Goal: Task Accomplishment & Management: Use online tool/utility

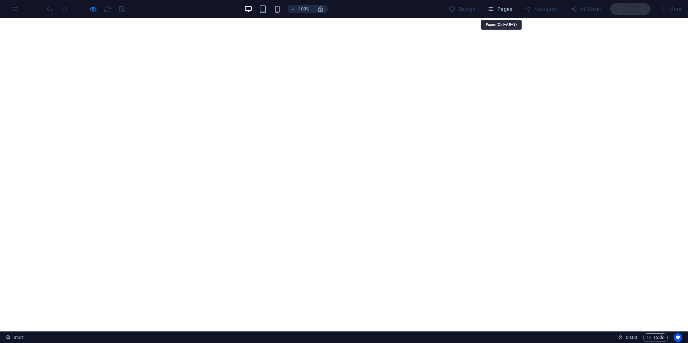
click at [507, 9] on span "Pages" at bounding box center [499, 8] width 25 height 7
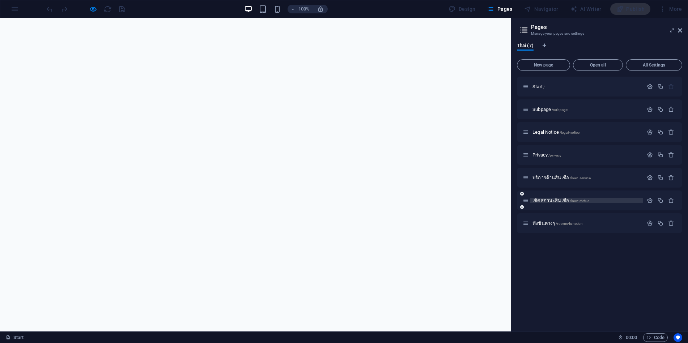
click at [546, 201] on span "เช็คสถานะสินเชื่อ /loan-status" at bounding box center [561, 200] width 57 height 5
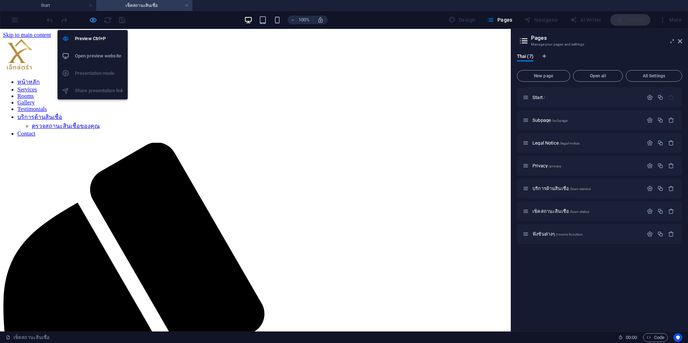
click at [0, 0] on icon "button" at bounding box center [0, 0] width 0 height 0
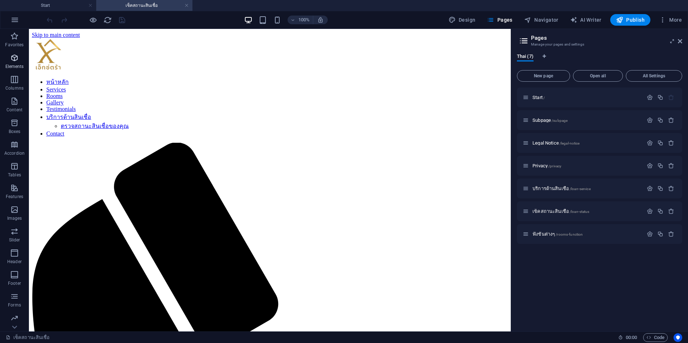
click at [0, 0] on icon "button" at bounding box center [0, 0] width 0 height 0
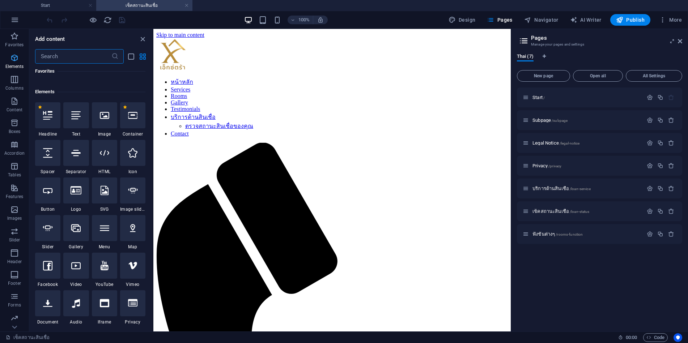
scroll to position [136, 0]
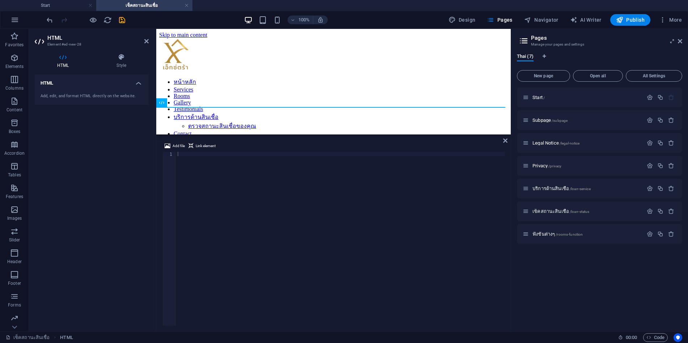
click at [196, 155] on div at bounding box center [340, 243] width 329 height 183
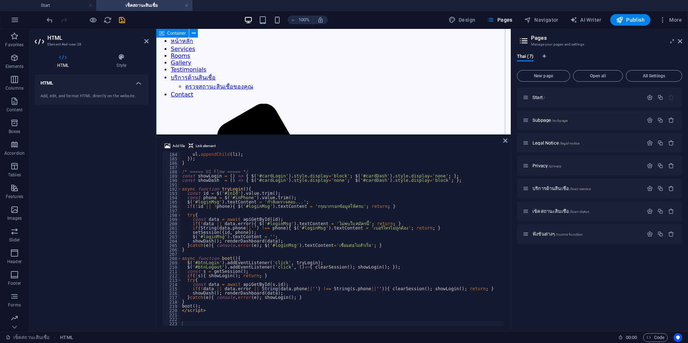
scroll to position [36, 0]
click at [0, 0] on icon "save" at bounding box center [0, 0] width 0 height 0
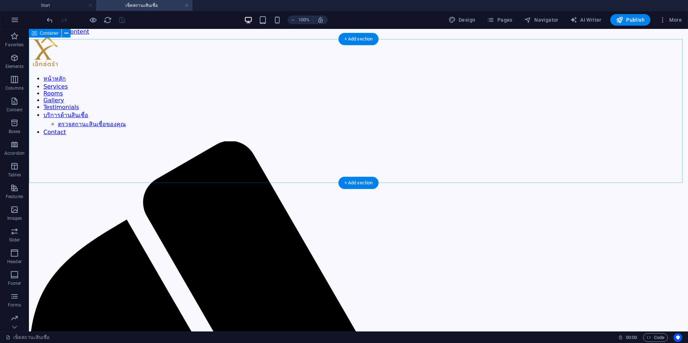
scroll to position [0, 0]
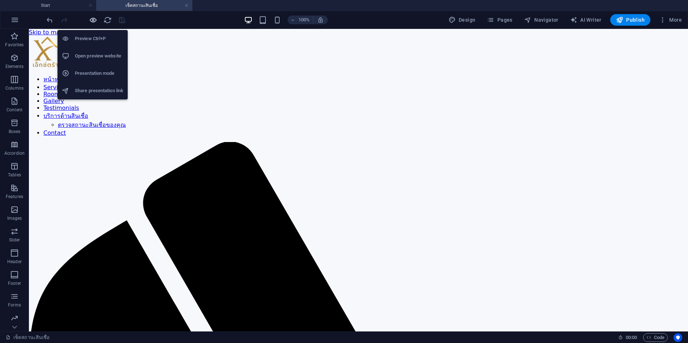
click at [0, 0] on icon "button" at bounding box center [0, 0] width 0 height 0
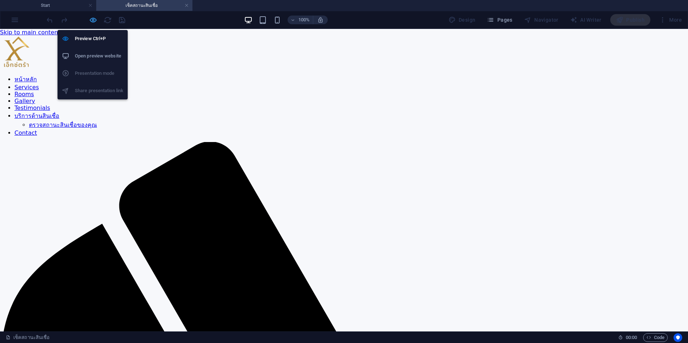
click at [0, 0] on icon "button" at bounding box center [0, 0] width 0 height 0
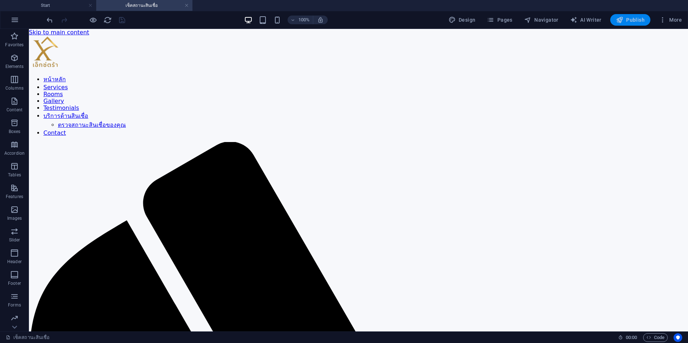
click at [0, 0] on span "Publish" at bounding box center [0, 0] width 0 height 0
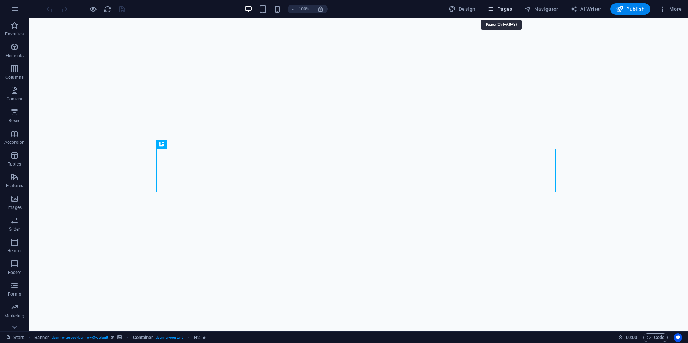
click at [507, 10] on span "Pages" at bounding box center [499, 8] width 25 height 7
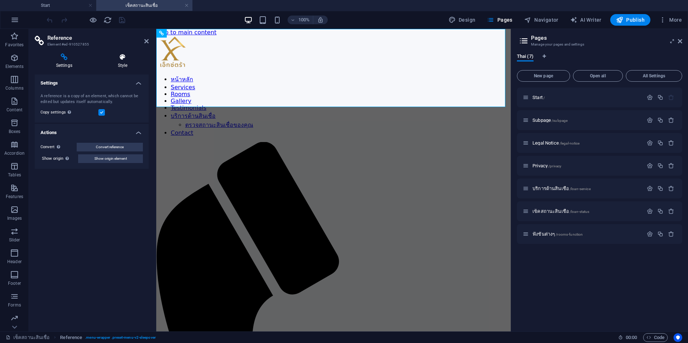
click at [117, 58] on icon at bounding box center [123, 57] width 52 height 7
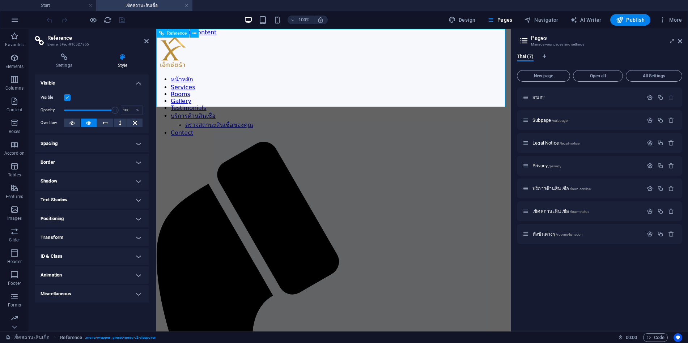
click at [270, 66] on div at bounding box center [333, 52] width 355 height 33
click at [0, 0] on h4 "Settings" at bounding box center [0, 0] width 0 height 0
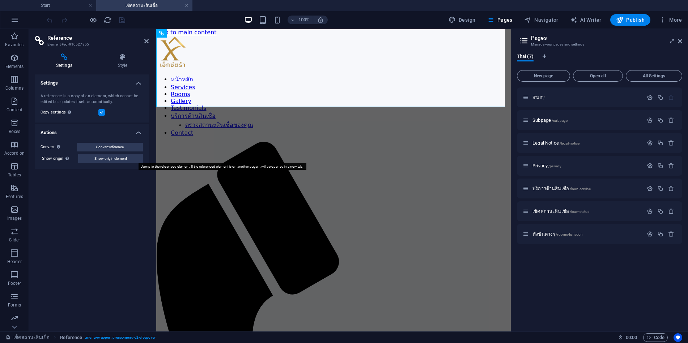
click at [0, 0] on span "Show origin element" at bounding box center [0, 0] width 0 height 0
select select "header"
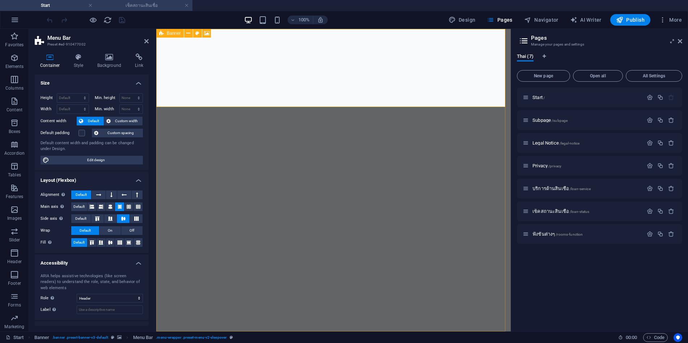
click at [143, 6] on h4 "เช็คสถานะสินเชื่อ" at bounding box center [144, 5] width 96 height 8
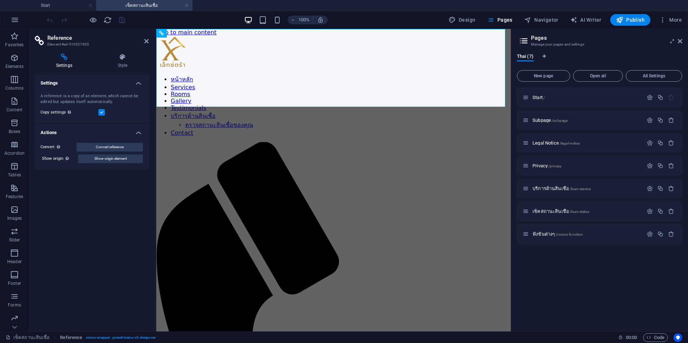
click at [186, 5] on link at bounding box center [187, 5] width 4 height 7
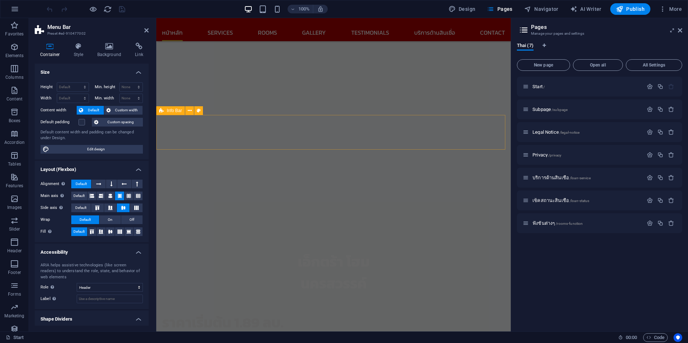
scroll to position [181, 0]
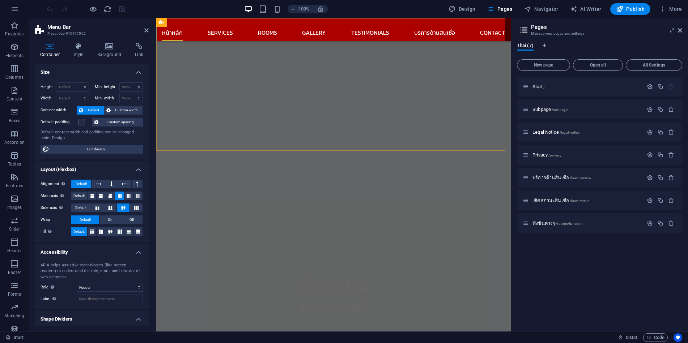
click at [225, 22] on nav "หน้าหลัก Services Rooms Gallery Testimonials บริการด้านสินเชื่อ ตรวจสถานะสินเชื…" at bounding box center [333, 29] width 355 height 23
select select
select select "6"
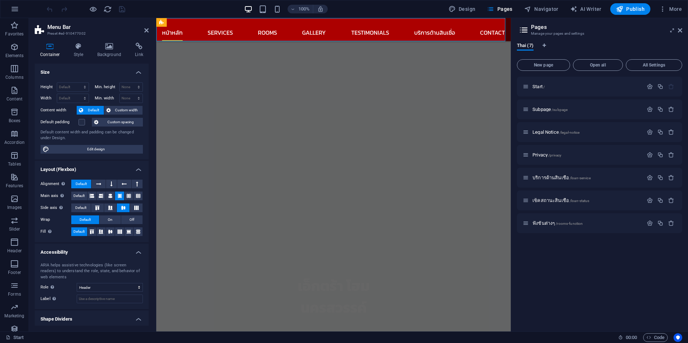
select select
select select "4"
select select
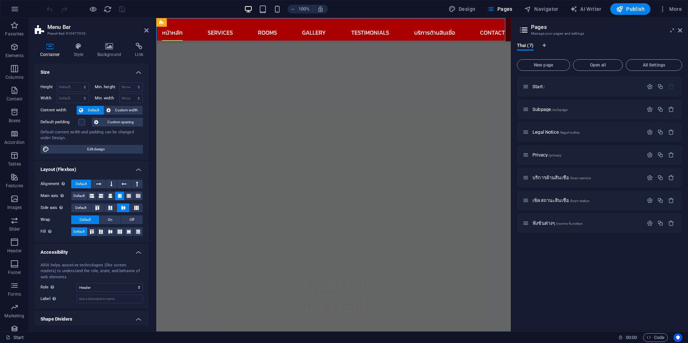
select select "5"
select select
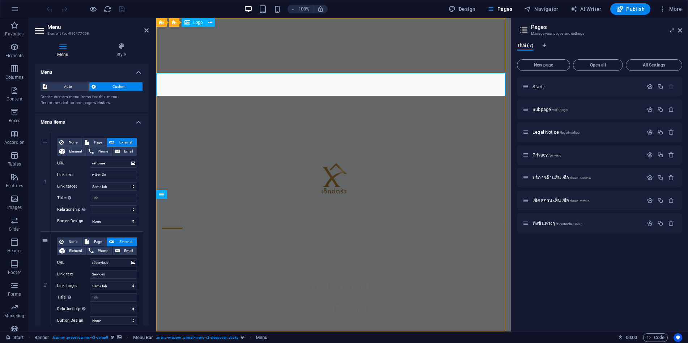
scroll to position [0, 0]
click at [119, 46] on icon at bounding box center [121, 46] width 55 height 7
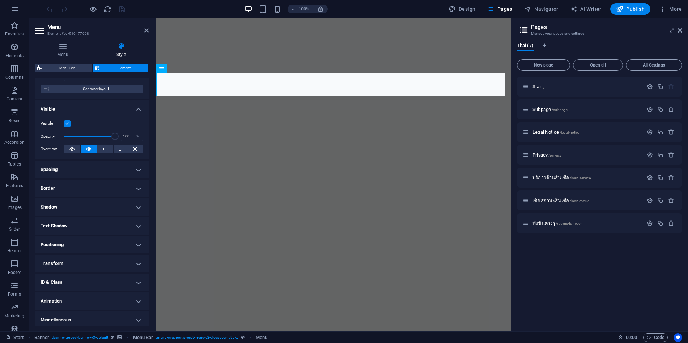
scroll to position [58, 0]
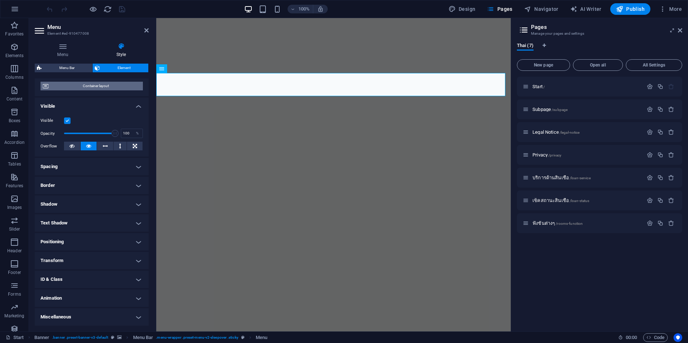
click at [107, 85] on span "Container layout" at bounding box center [96, 86] width 90 height 9
select select "rem"
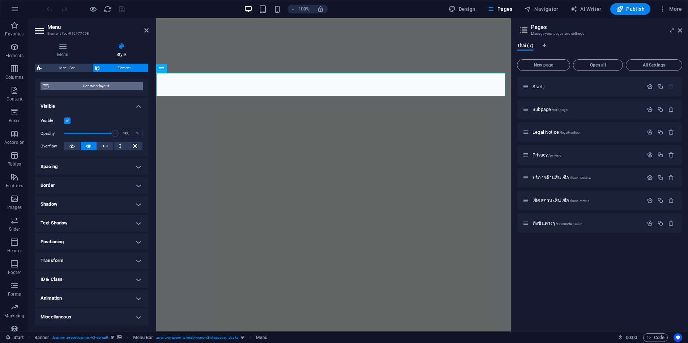
select select "rem"
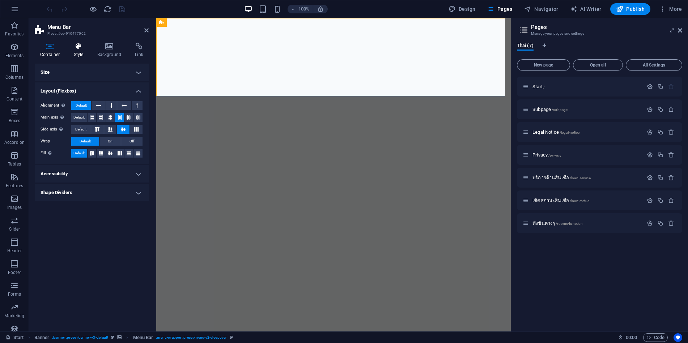
click at [77, 49] on icon at bounding box center [78, 46] width 21 height 7
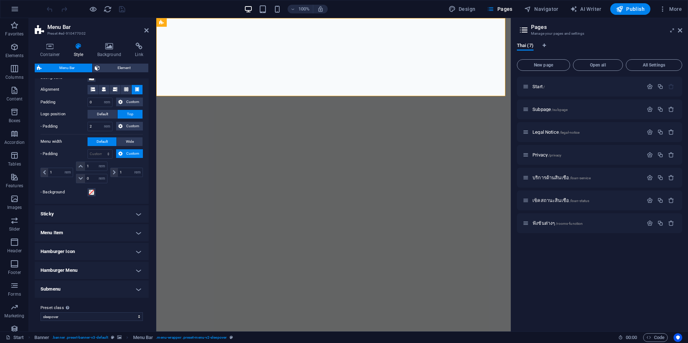
scroll to position [149, 0]
click at [81, 208] on h4 "Sticky" at bounding box center [92, 212] width 114 height 17
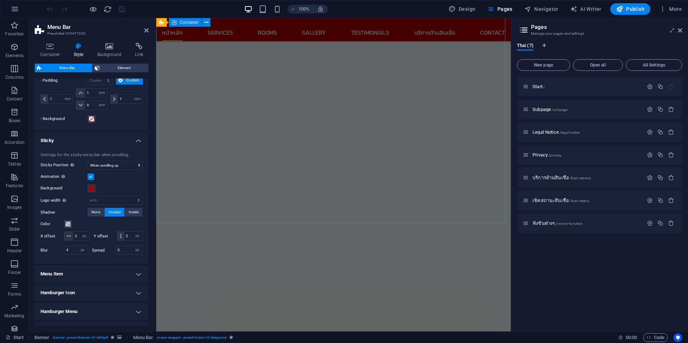
scroll to position [109, 0]
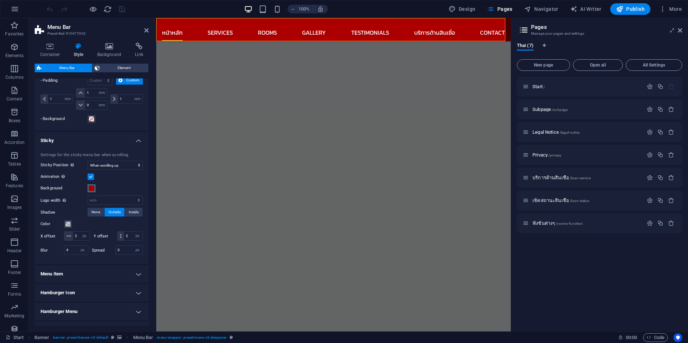
click at [89, 189] on span at bounding box center [92, 189] width 6 height 6
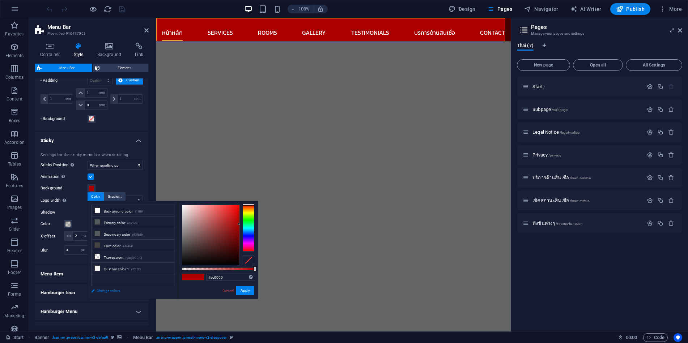
click at [113, 291] on link "Change colors" at bounding box center [130, 291] width 84 height 9
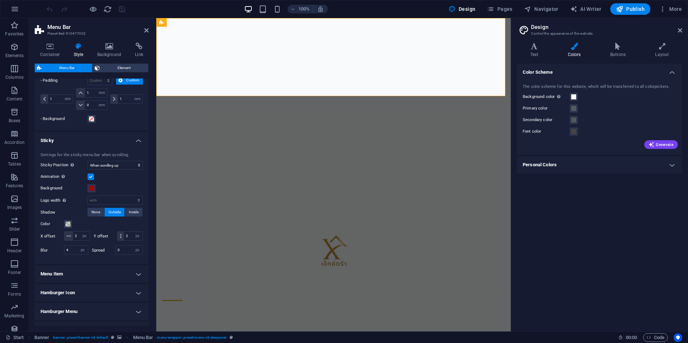
scroll to position [0, 0]
click at [569, 167] on h4 "Personal Colors" at bounding box center [599, 164] width 165 height 17
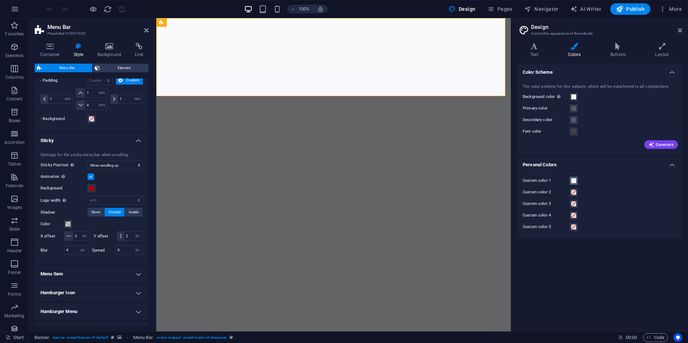
click at [576, 182] on span at bounding box center [574, 181] width 6 height 6
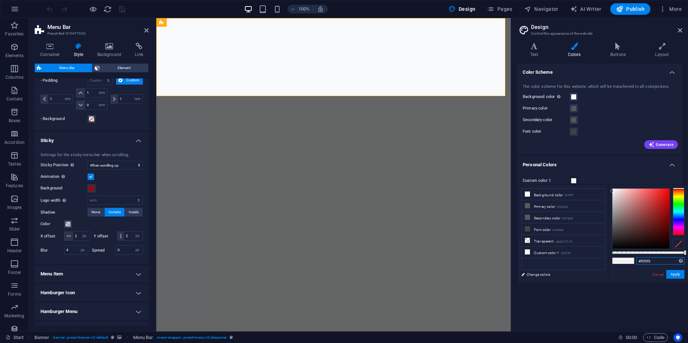
drag, startPoint x: 661, startPoint y: 262, endPoint x: 633, endPoint y: 259, distance: 28.7
click at [633, 259] on div "#f3f3f3 Supported formats #0852ed rgb(8, 82, 237) rgba(8, 82, 237, 90%) hsv(221…" at bounding box center [648, 286] width 80 height 203
paste input "164c3e"
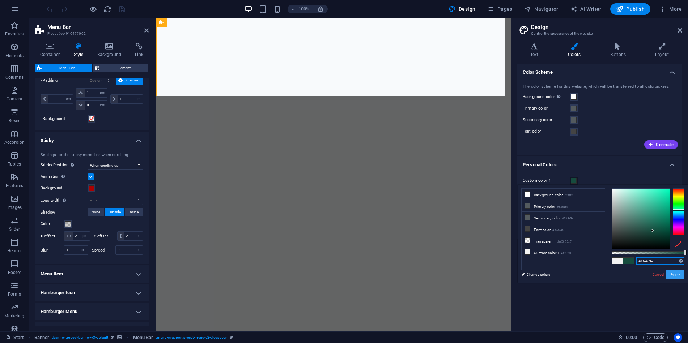
type input "#164c3e"
click at [672, 274] on button "Apply" at bounding box center [676, 274] width 18 height 9
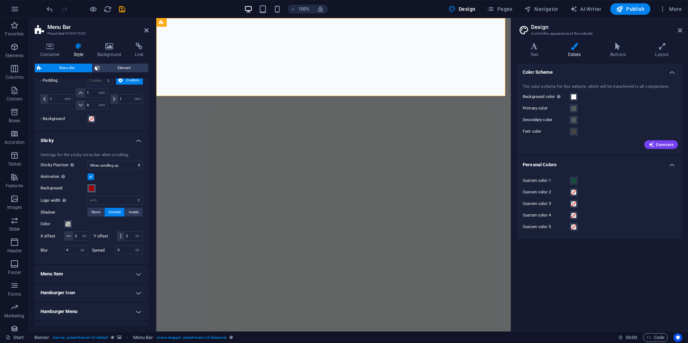
click at [91, 190] on span at bounding box center [92, 189] width 6 height 6
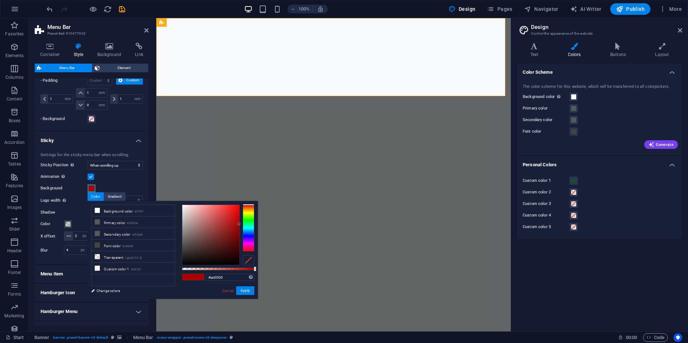
click at [92, 190] on span at bounding box center [92, 189] width 6 height 6
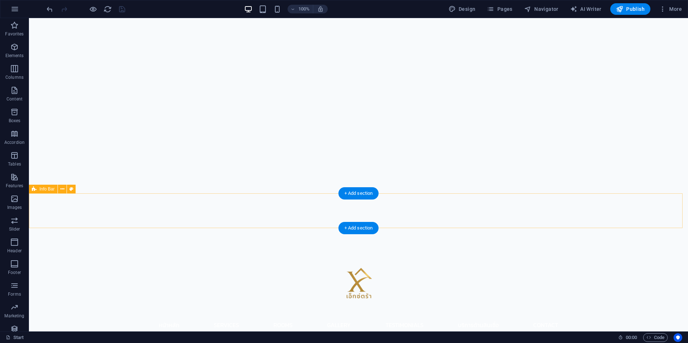
scroll to position [72, 0]
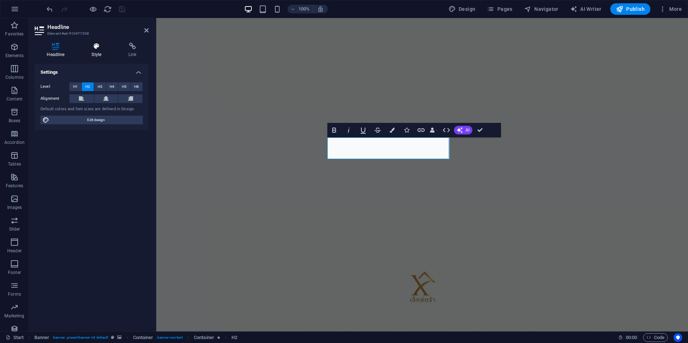
click at [98, 50] on h4 "Style" at bounding box center [98, 50] width 37 height 15
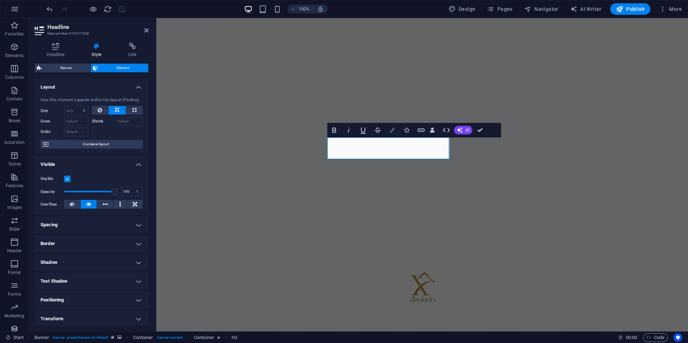
click at [393, 131] on icon "button" at bounding box center [392, 130] width 5 height 5
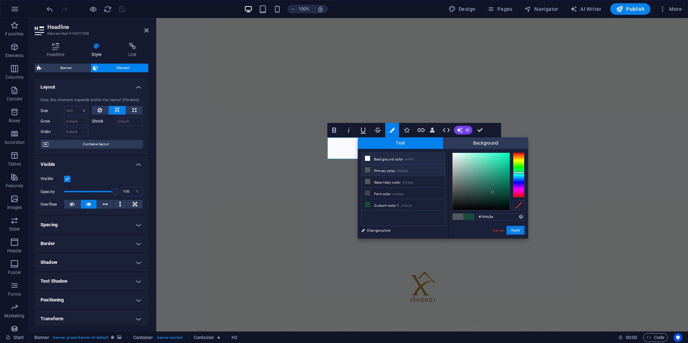
click at [383, 158] on li "Background color #ffffff" at bounding box center [403, 159] width 83 height 12
type input "#ffffff"
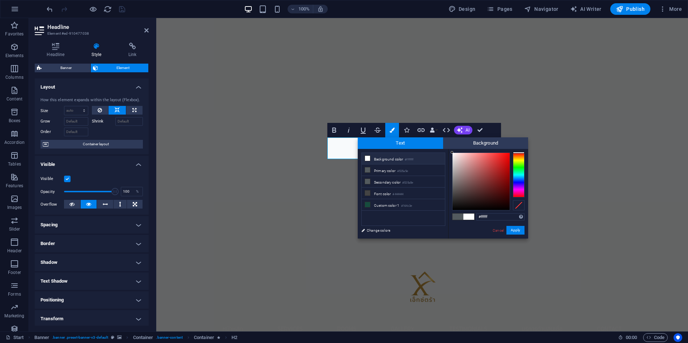
click at [369, 158] on icon at bounding box center [367, 158] width 5 height 5
click at [517, 231] on button "Apply" at bounding box center [516, 230] width 18 height 9
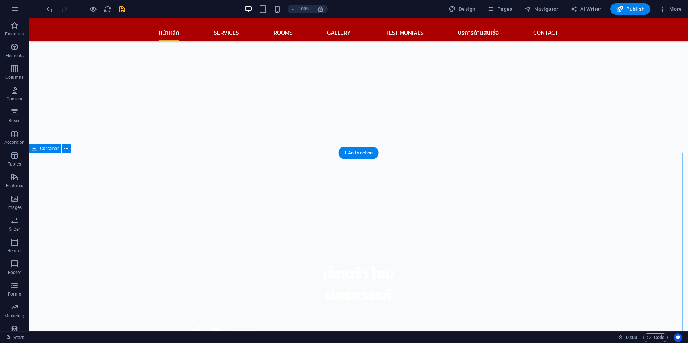
scroll to position [145, 0]
click at [132, 25] on div "หน้าหลัก Services Rooms Gallery Testimonials บริการด้านสินเชื่อ ตรวจสถานะสินเชื…" at bounding box center [358, 29] width 659 height 23
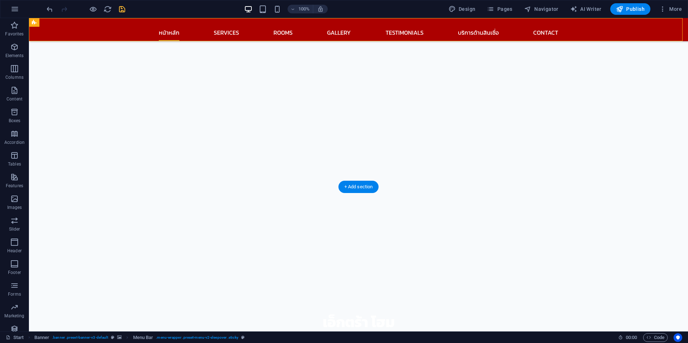
click at [132, 25] on div "หน้าหลัก Services Rooms Gallery Testimonials บริการด้านสินเชื่อ ตรวจสถานะสินเชื…" at bounding box center [358, 29] width 659 height 23
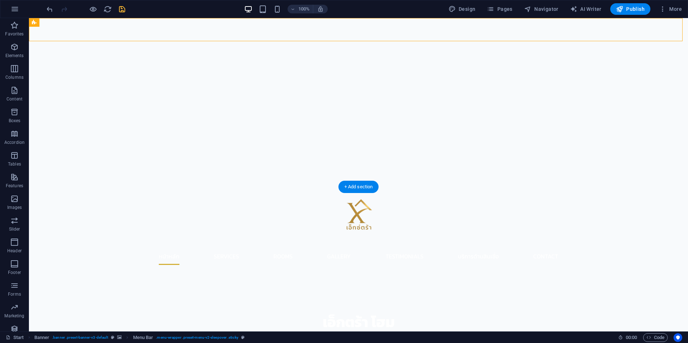
scroll to position [0, 0]
select select "rem"
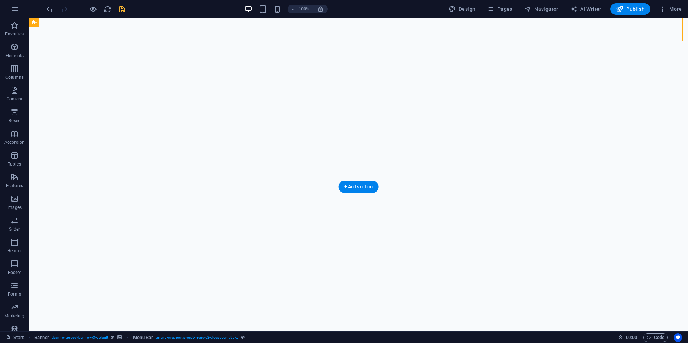
select select "rem"
select select "sticky_reverse"
select select "px"
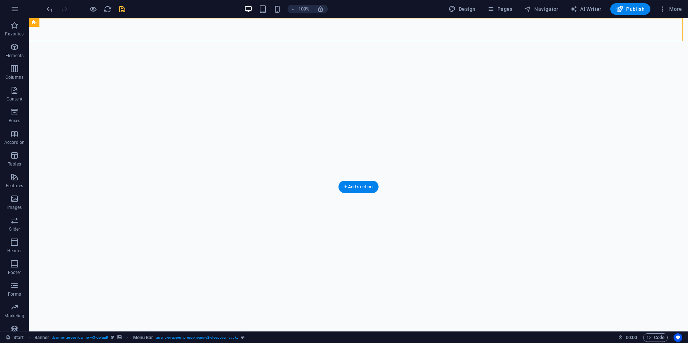
select select "px"
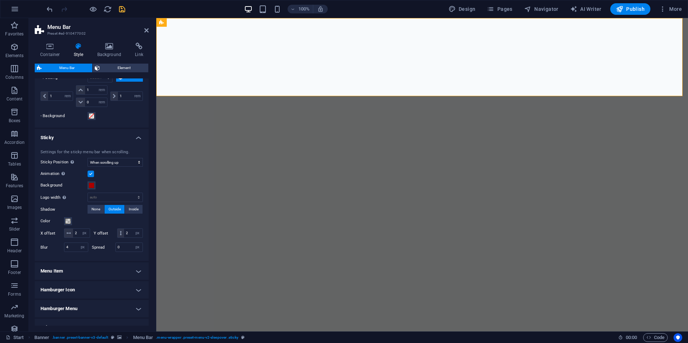
scroll to position [253, 0]
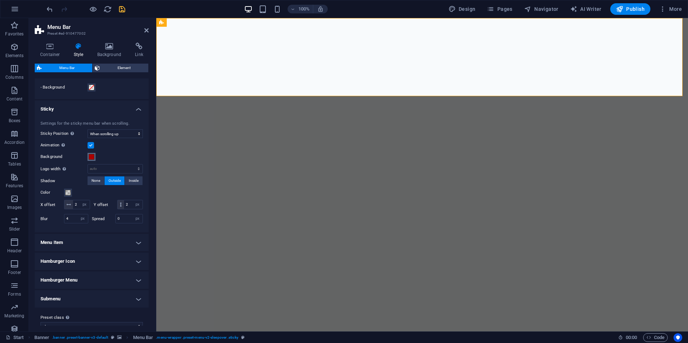
click at [92, 159] on span at bounding box center [92, 157] width 6 height 6
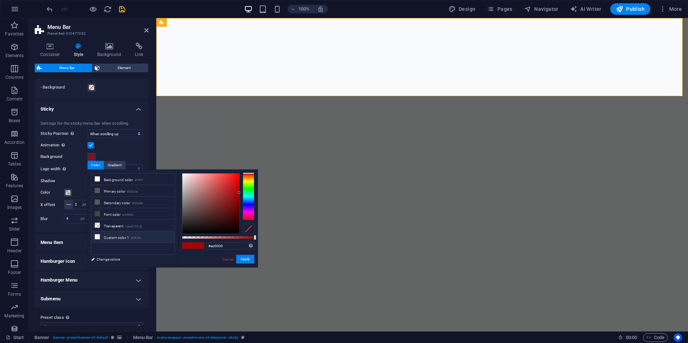
click at [104, 235] on li "Custom color 1 #f3f3f3" at bounding box center [133, 238] width 83 height 12
click at [109, 262] on link "Change colors" at bounding box center [130, 259] width 84 height 9
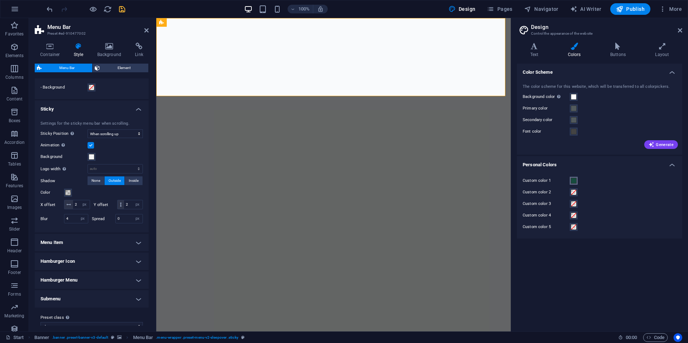
click at [572, 181] on span at bounding box center [574, 181] width 6 height 6
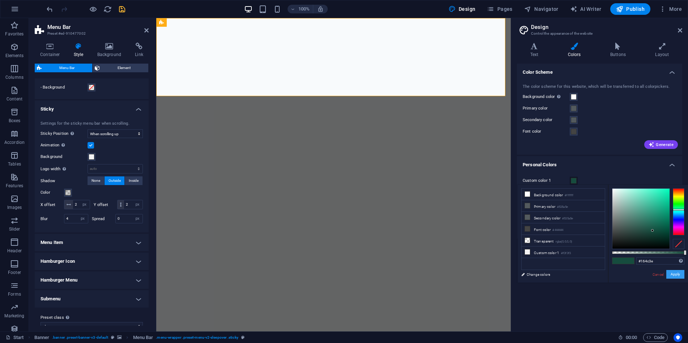
click at [676, 273] on button "Apply" at bounding box center [676, 274] width 18 height 9
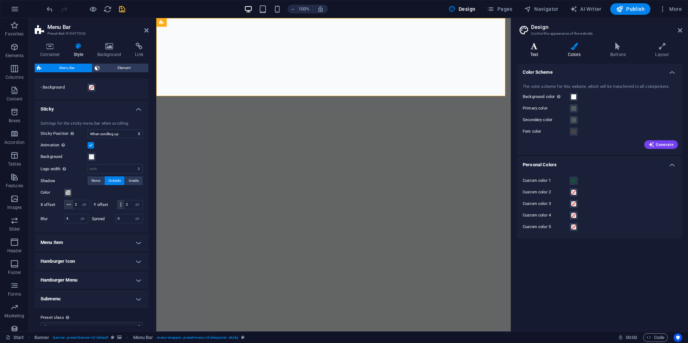
click at [529, 52] on h4 "Text" at bounding box center [536, 50] width 38 height 15
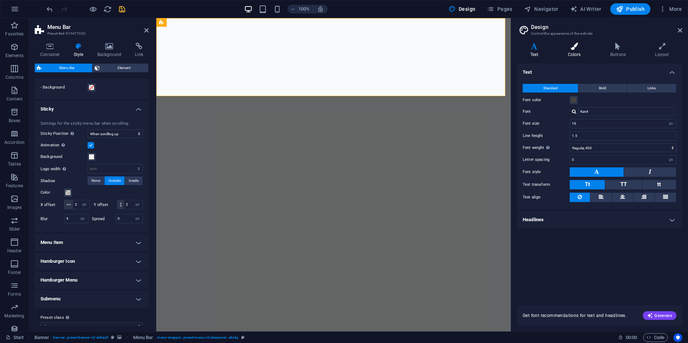
click at [574, 55] on h4 "Colors" at bounding box center [576, 50] width 42 height 15
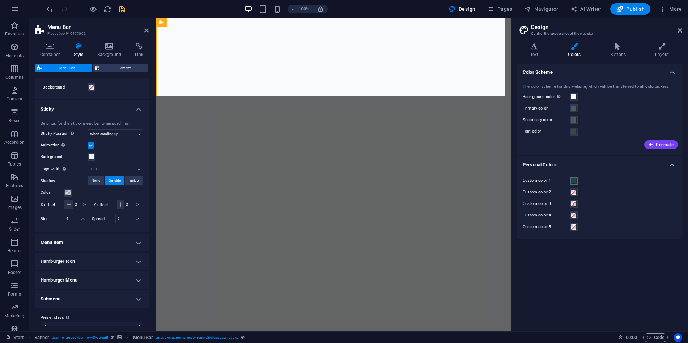
click at [573, 180] on span at bounding box center [574, 181] width 6 height 6
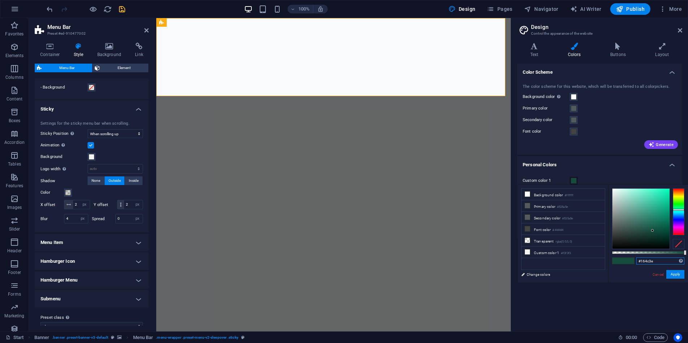
click at [658, 263] on input "#164c3e" at bounding box center [661, 261] width 48 height 7
drag, startPoint x: 660, startPoint y: 262, endPoint x: 633, endPoint y: 261, distance: 26.8
click at [633, 261] on div "#164c3e Supported formats #0852ed rgb(8, 82, 237) rgba(8, 82, 237, 90%) hsv(221…" at bounding box center [648, 286] width 80 height 203
click at [676, 275] on button "Apply" at bounding box center [676, 274] width 18 height 9
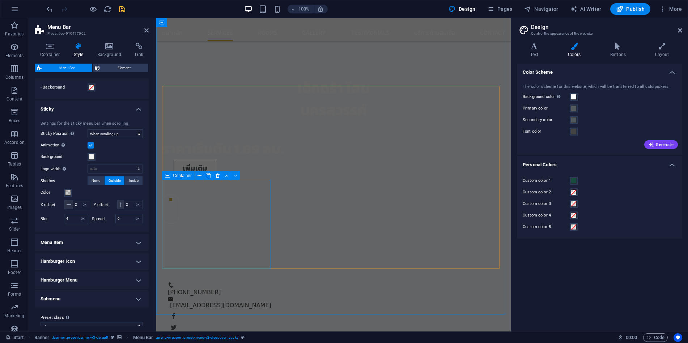
scroll to position [362, 0]
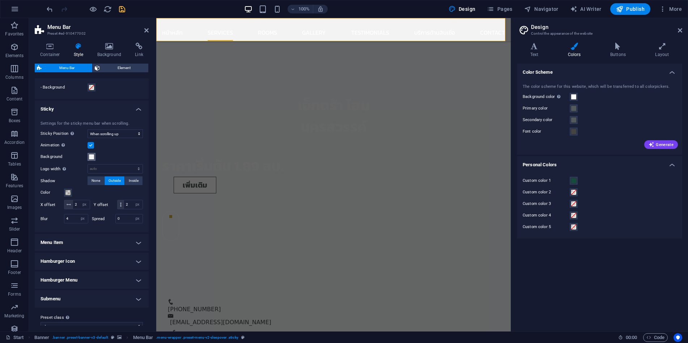
click at [92, 155] on span at bounding box center [92, 157] width 6 height 6
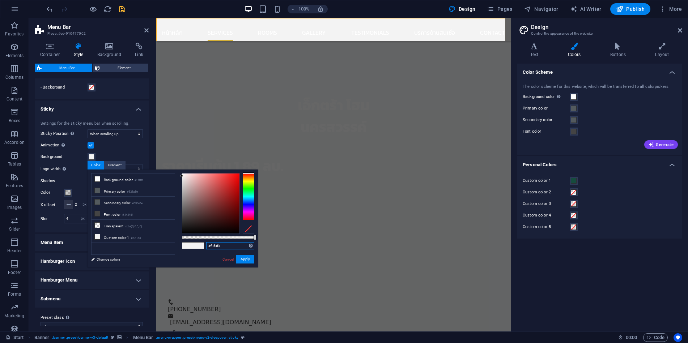
drag, startPoint x: 227, startPoint y: 248, endPoint x: 200, endPoint y: 247, distance: 27.2
click at [200, 247] on div "#f3f3f3 Supported formats #0852ed rgb(8, 82, 237) rgba(8, 82, 237, 90%) hsv(221…" at bounding box center [218, 271] width 80 height 203
paste input "164c3e"
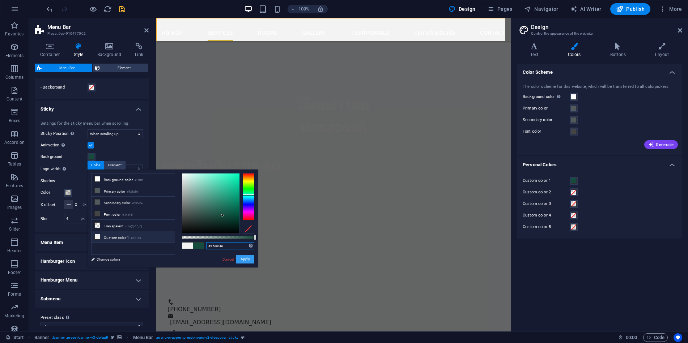
type input "#164c3e"
click at [248, 258] on button "Apply" at bounding box center [245, 259] width 18 height 9
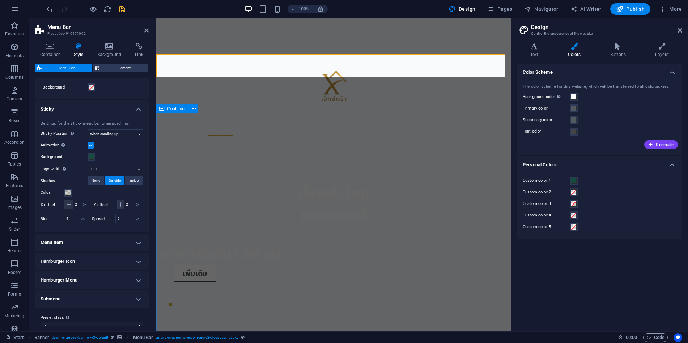
scroll to position [290, 0]
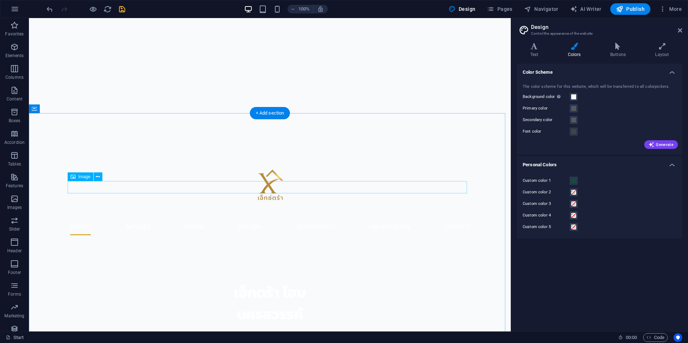
scroll to position [0, 0]
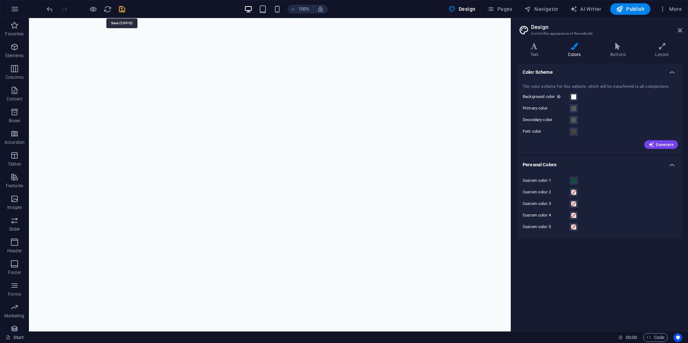
click at [125, 9] on icon "save" at bounding box center [122, 9] width 8 height 8
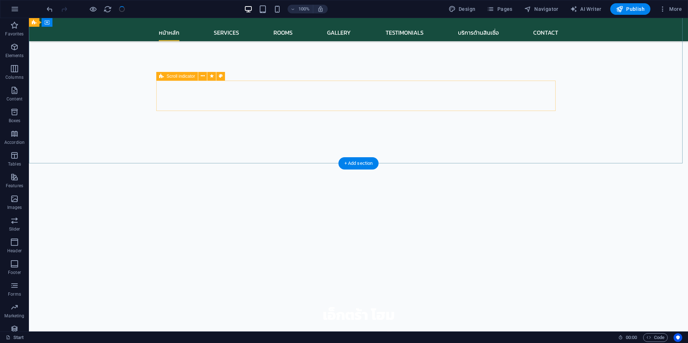
scroll to position [145, 0]
click at [637, 10] on span "Publish" at bounding box center [630, 8] width 29 height 7
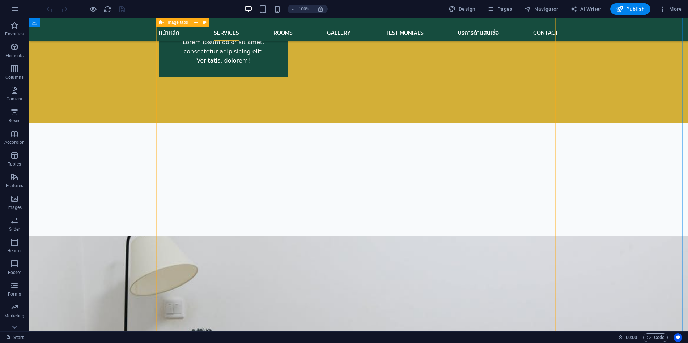
scroll to position [1013, 0]
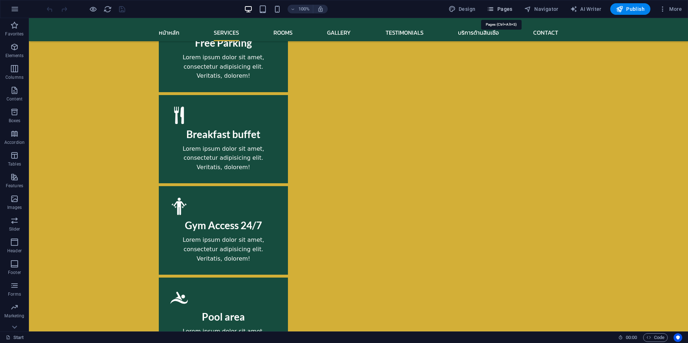
click at [500, 9] on span "Pages" at bounding box center [499, 8] width 25 height 7
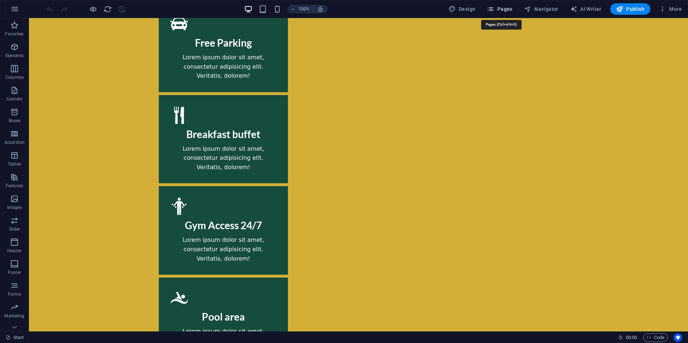
scroll to position [1051, 0]
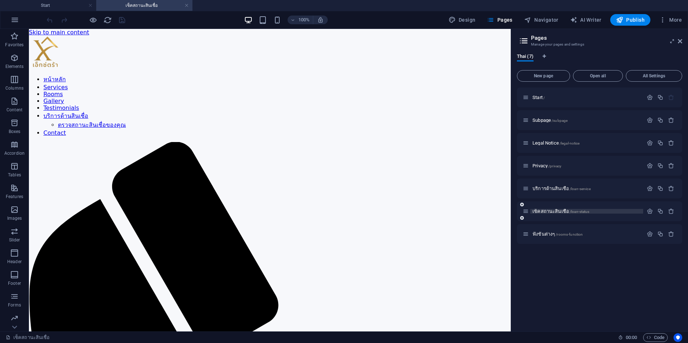
scroll to position [0, 0]
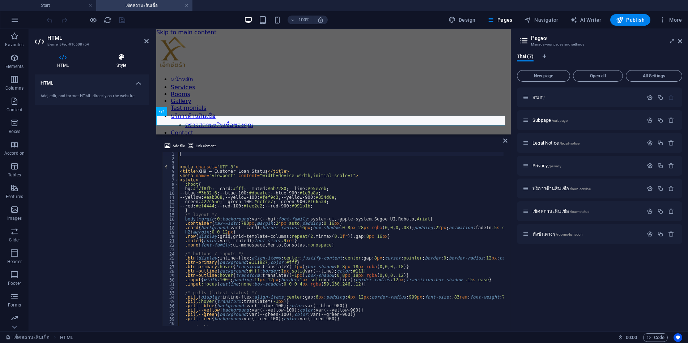
click at [0, 0] on icon at bounding box center [0, 0] width 0 height 0
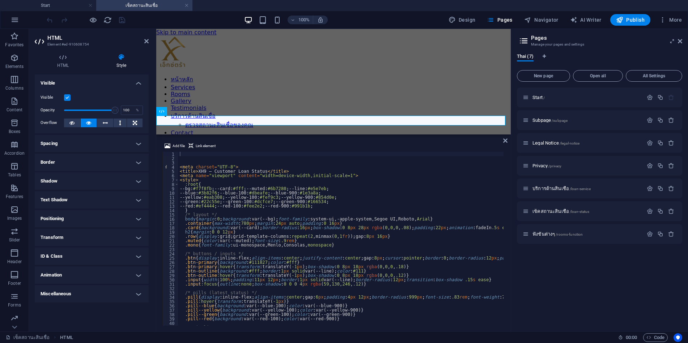
click at [0, 0] on h4 "Spacing" at bounding box center [0, 0] width 0 height 0
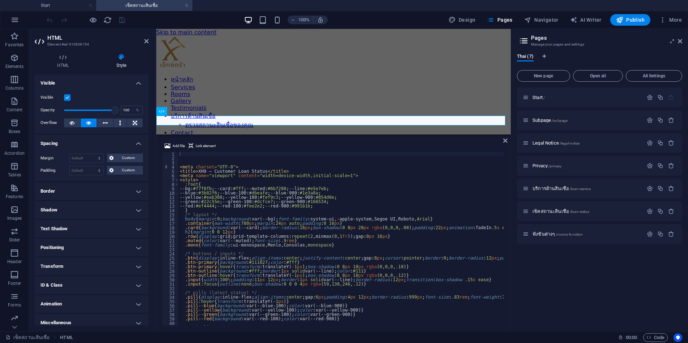
click at [73, 187] on h4 "Border" at bounding box center [92, 191] width 114 height 17
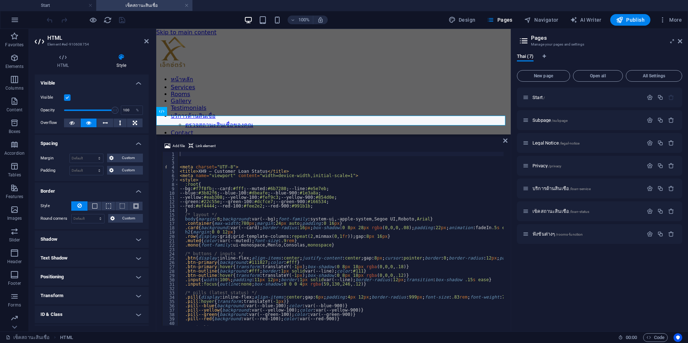
click at [72, 240] on h4 "Shadow" at bounding box center [92, 239] width 114 height 17
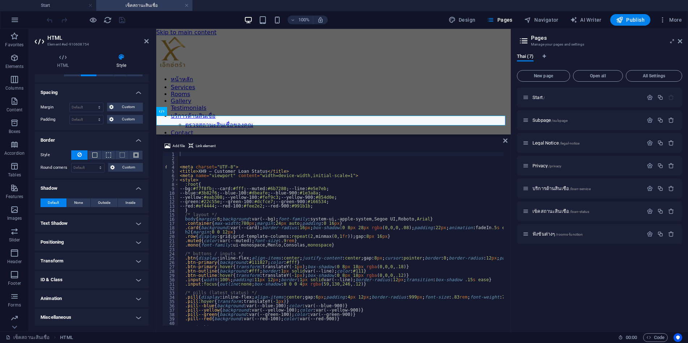
scroll to position [51, 0]
click at [82, 222] on h4 "Text Shadow" at bounding box center [92, 223] width 114 height 17
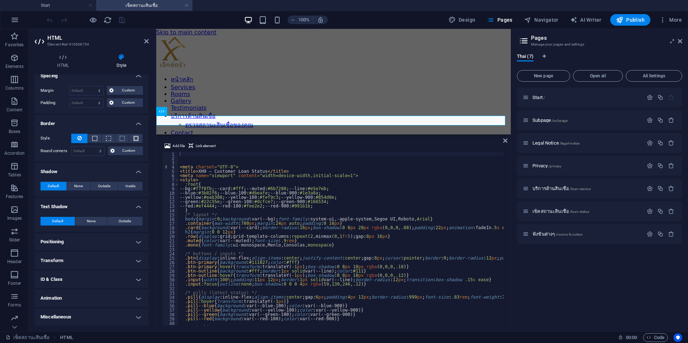
click at [75, 242] on h4 "Positioning" at bounding box center [92, 241] width 114 height 17
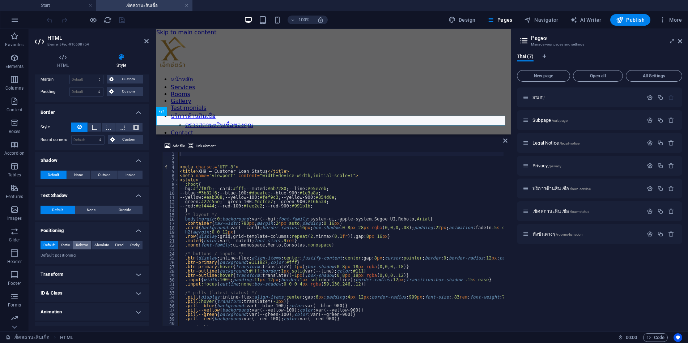
scroll to position [93, 0]
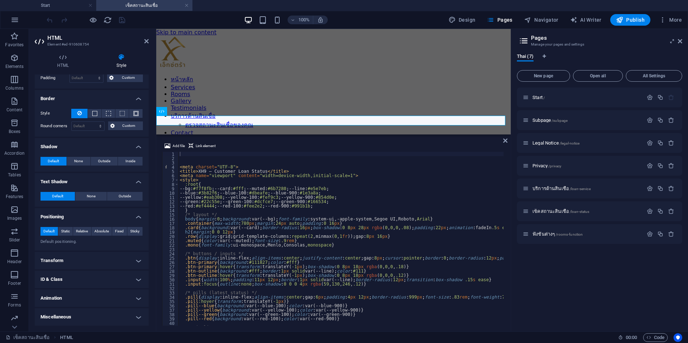
click at [79, 268] on h4 "Transform" at bounding box center [92, 260] width 114 height 17
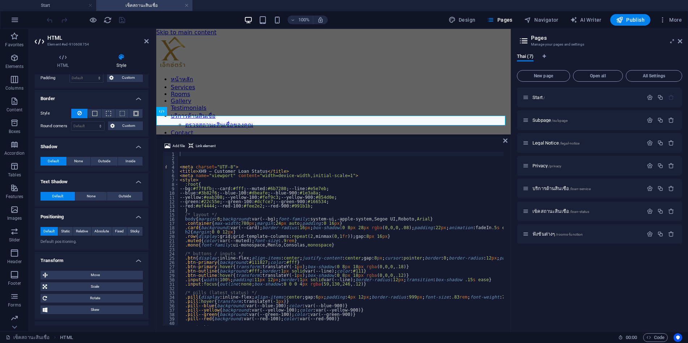
click at [87, 261] on h4 "Transform" at bounding box center [92, 258] width 114 height 13
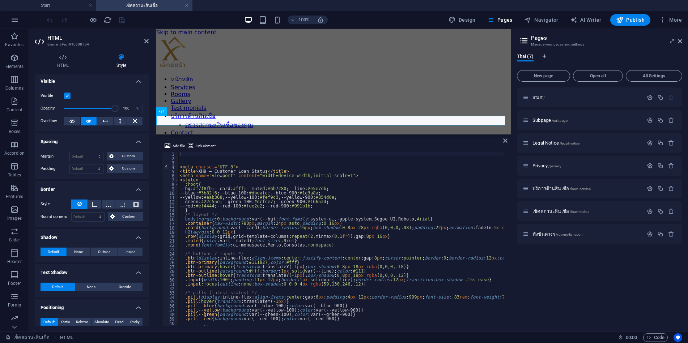
scroll to position [0, 0]
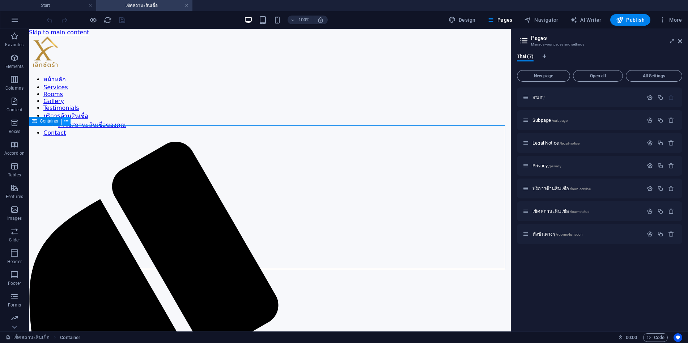
click at [66, 122] on icon at bounding box center [66, 122] width 4 height 8
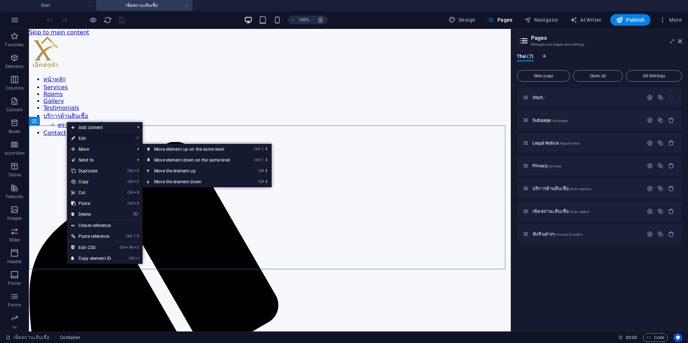
click at [90, 137] on link "⏎ Edit" at bounding box center [91, 138] width 48 height 11
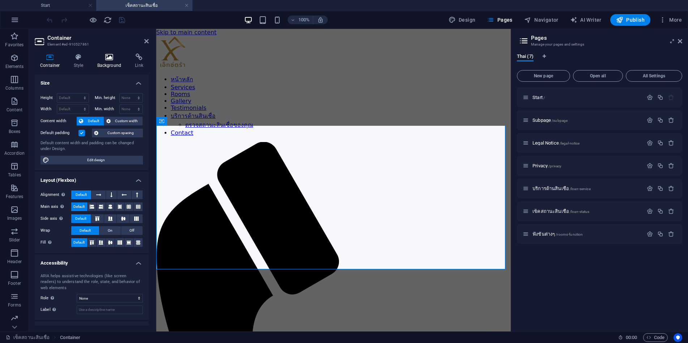
click at [112, 58] on icon at bounding box center [109, 57] width 35 height 7
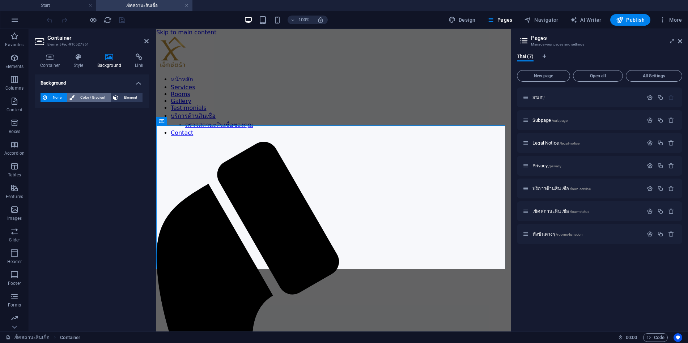
click at [98, 95] on span "Color / Gradient" at bounding box center [93, 97] width 32 height 9
click at [73, 110] on span "Gradient" at bounding box center [69, 111] width 18 height 10
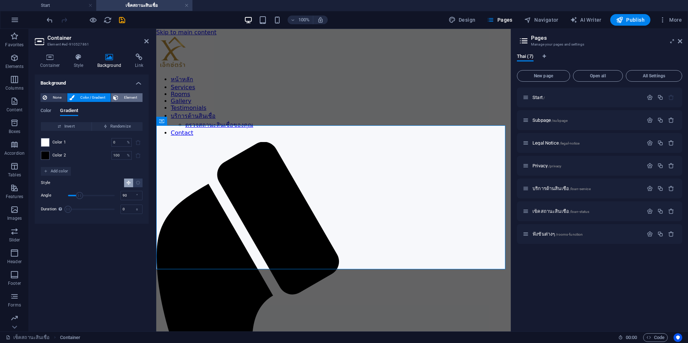
click at [133, 100] on span "Element" at bounding box center [131, 97] width 20 height 9
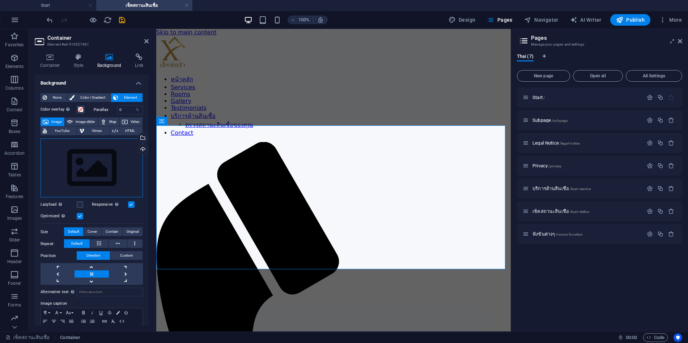
click at [102, 157] on div "Drag files here, click to choose files or select files from Files or our free s…" at bounding box center [92, 168] width 102 height 59
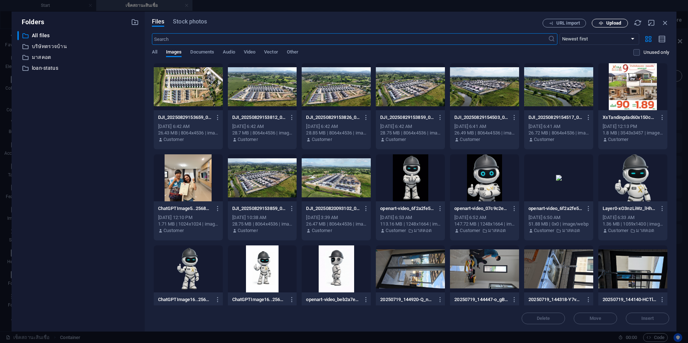
click at [618, 26] on button "Upload" at bounding box center [610, 23] width 36 height 9
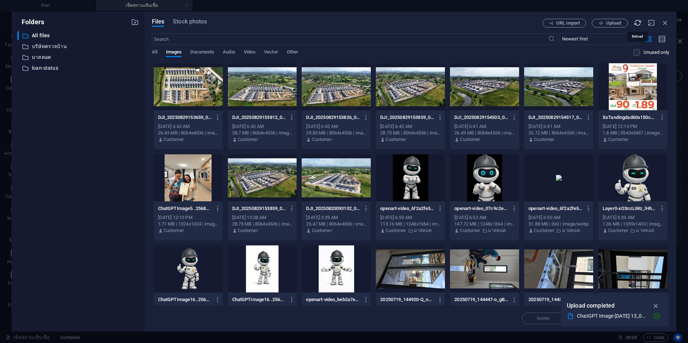
click at [637, 22] on icon "button" at bounding box center [638, 23] width 8 height 8
click at [156, 52] on span "All" at bounding box center [154, 53] width 5 height 10
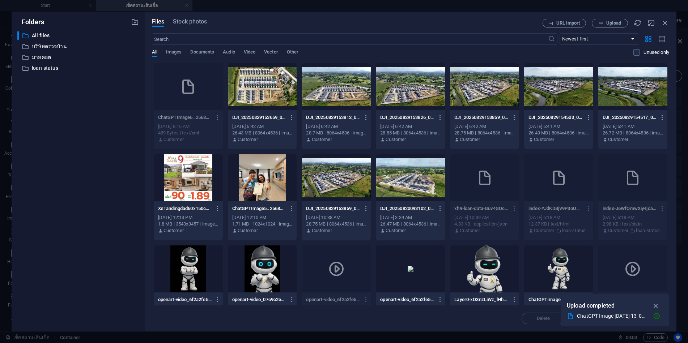
click at [219, 118] on icon "button" at bounding box center [218, 117] width 7 height 7
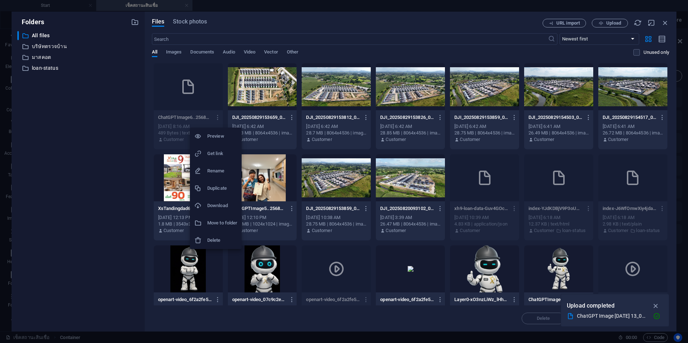
click at [216, 238] on h6 "Delete" at bounding box center [222, 240] width 30 height 9
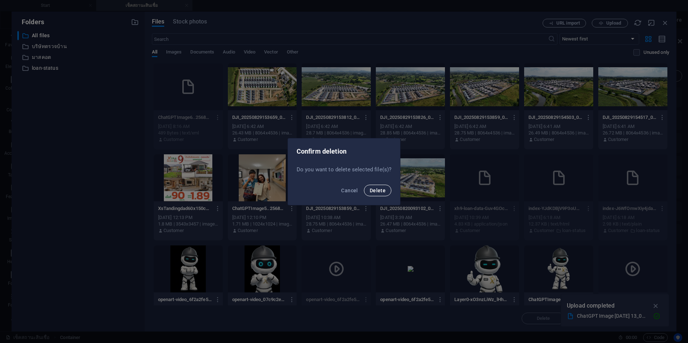
click at [379, 191] on span "Delete" at bounding box center [378, 191] width 16 height 6
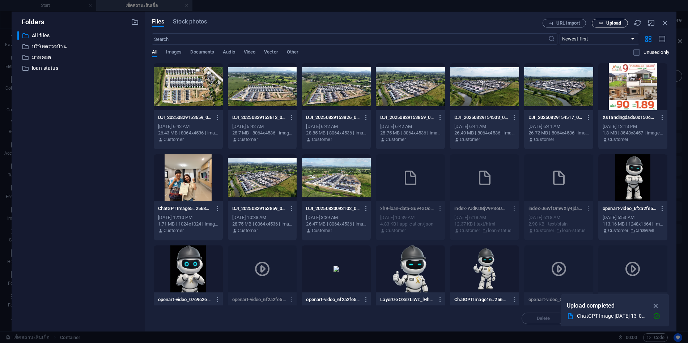
click at [616, 24] on span "Upload" at bounding box center [614, 23] width 15 height 4
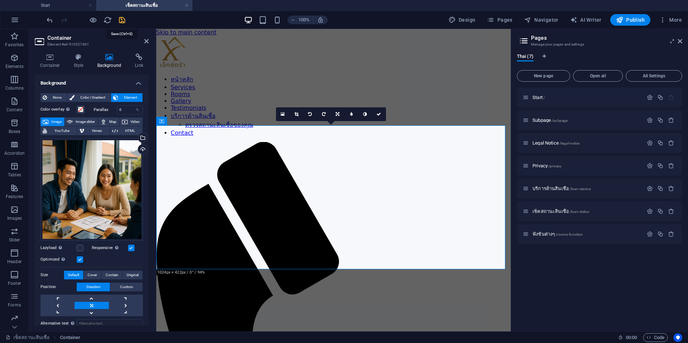
click at [118, 22] on icon "save" at bounding box center [122, 20] width 8 height 8
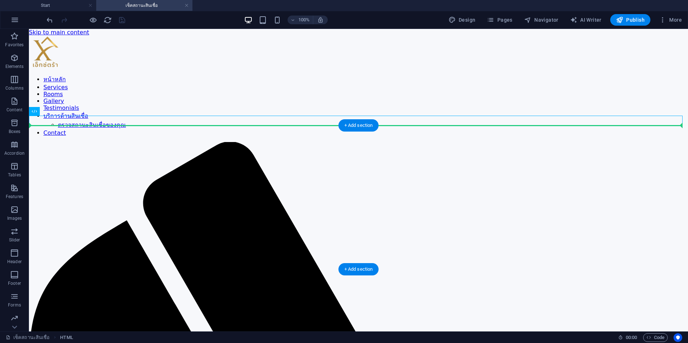
drag, startPoint x: 73, startPoint y: 140, endPoint x: 158, endPoint y: 157, distance: 86.4
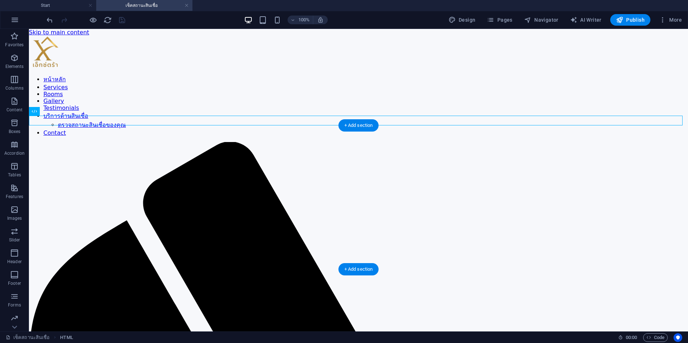
drag, startPoint x: 61, startPoint y: 127, endPoint x: 235, endPoint y: 210, distance: 192.6
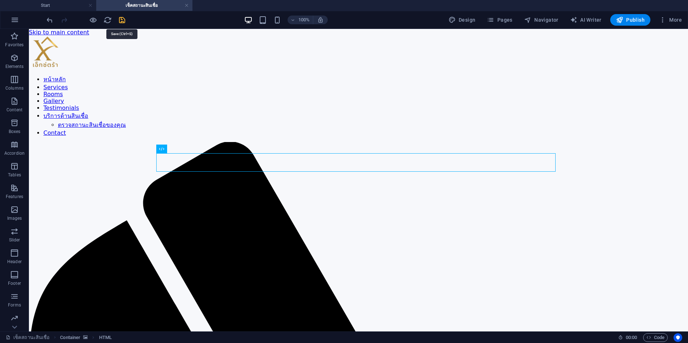
click at [118, 20] on icon "save" at bounding box center [122, 20] width 8 height 8
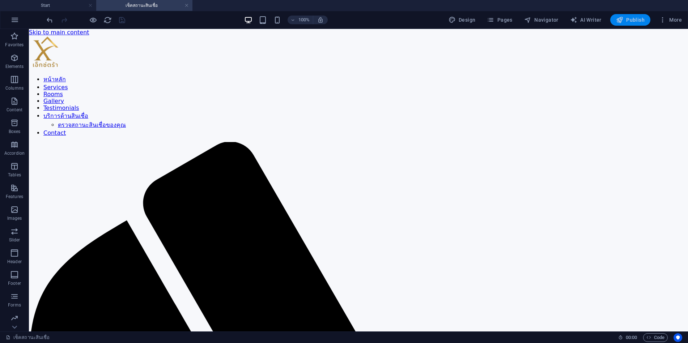
click at [0, 0] on span "Publish" at bounding box center [0, 0] width 0 height 0
